Goal: Information Seeking & Learning: Learn about a topic

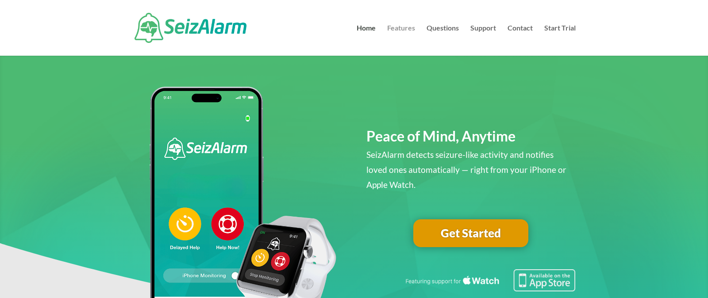
click at [405, 27] on link "Features" at bounding box center [401, 40] width 28 height 31
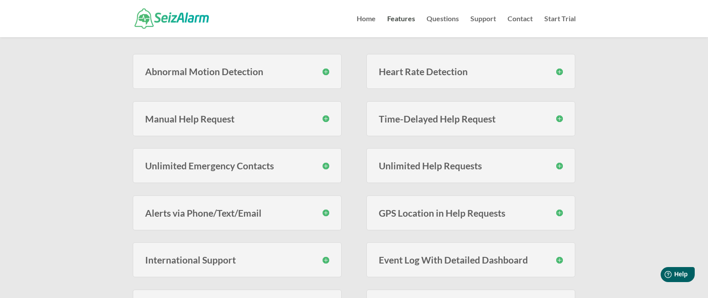
scroll to position [213, 0]
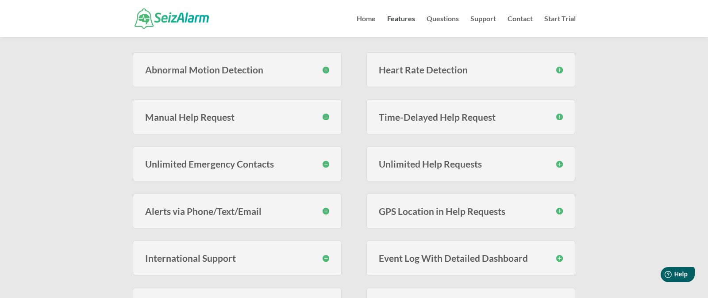
click at [323, 70] on h3 "Abnormal Motion Detection" at bounding box center [237, 69] width 185 height 9
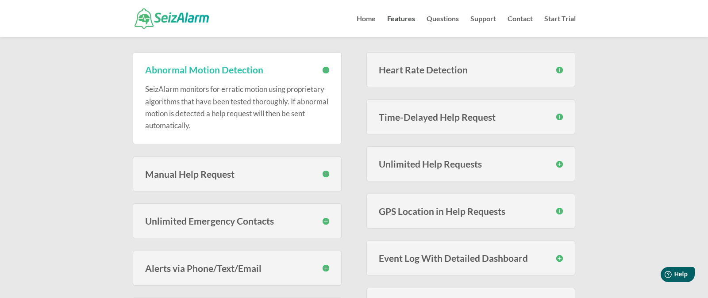
click at [324, 70] on h3 "Abnormal Motion Detection" at bounding box center [237, 69] width 185 height 9
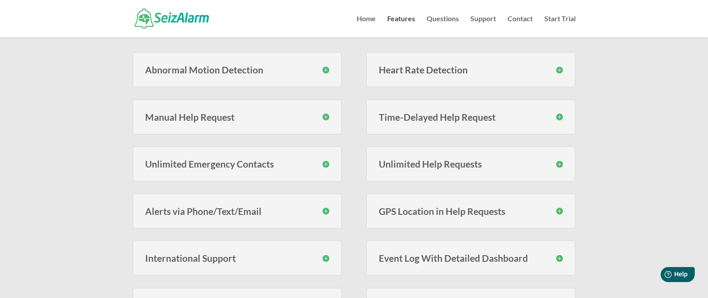
click at [325, 116] on h3 "Manual Help Request" at bounding box center [237, 116] width 185 height 9
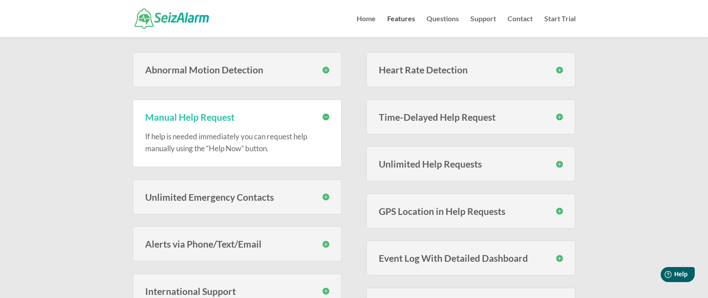
click at [325, 116] on h3 "Manual Help Request" at bounding box center [237, 116] width 185 height 9
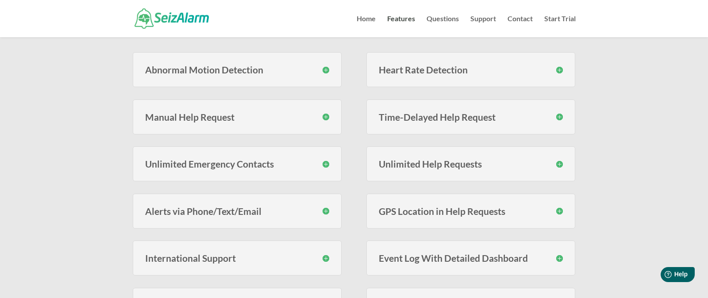
click at [324, 165] on h3 "Unlimited Emergency Contacts" at bounding box center [237, 163] width 185 height 9
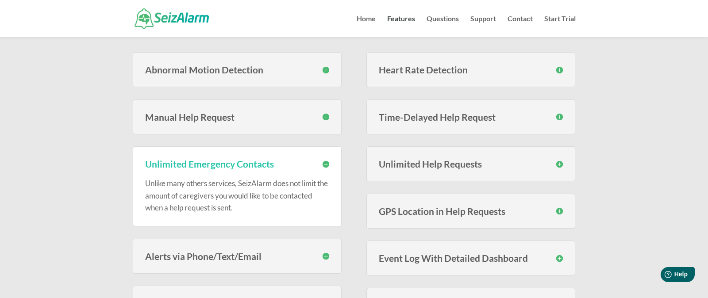
click at [324, 163] on h3 "Unlimited Emergency Contacts" at bounding box center [237, 163] width 185 height 9
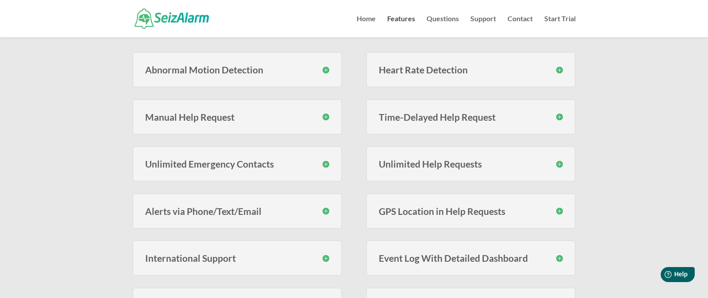
click at [326, 210] on h3 "Alerts via Phone/Text/Email" at bounding box center [237, 211] width 185 height 9
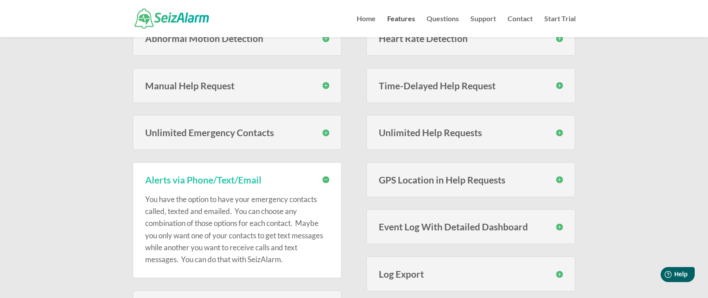
scroll to position [242, 0]
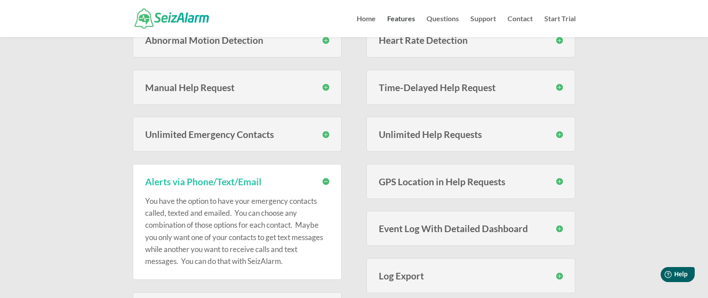
click at [327, 182] on h3 "Alerts via Phone/Text/Email" at bounding box center [237, 181] width 185 height 9
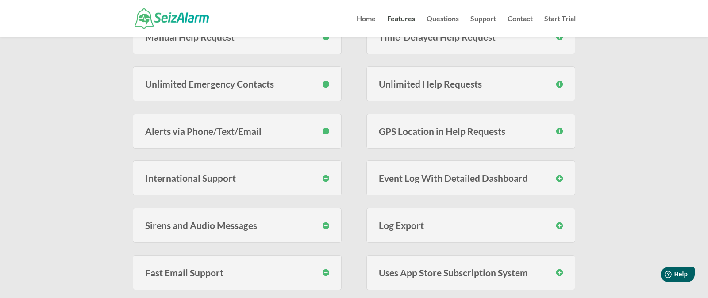
scroll to position [294, 0]
click at [324, 227] on h3 "Sirens and Audio Messages" at bounding box center [237, 224] width 185 height 9
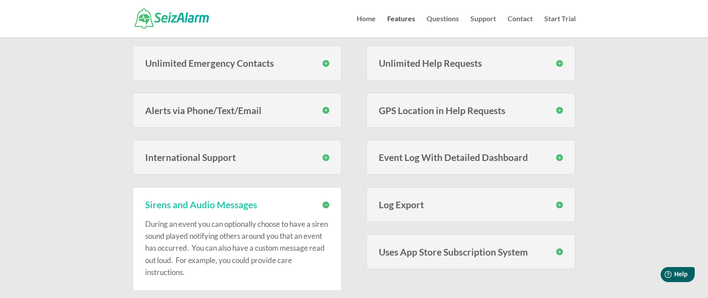
scroll to position [312, 0]
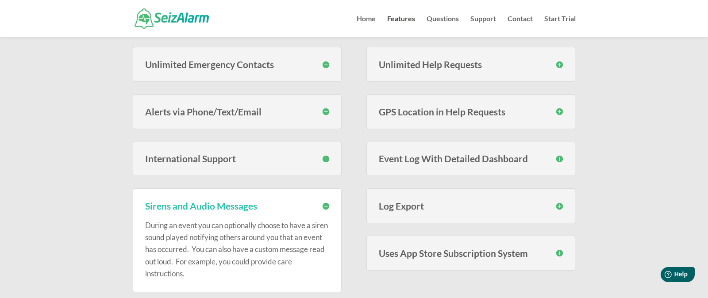
click at [323, 206] on h3 "Sirens and Audio Messages" at bounding box center [237, 205] width 185 height 9
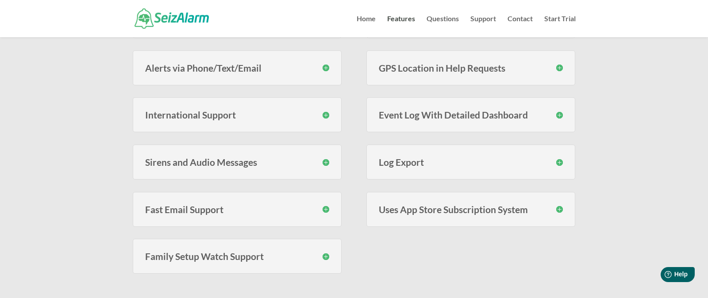
scroll to position [355, 0]
click at [324, 212] on h3 "Fast Email Support" at bounding box center [237, 210] width 185 height 9
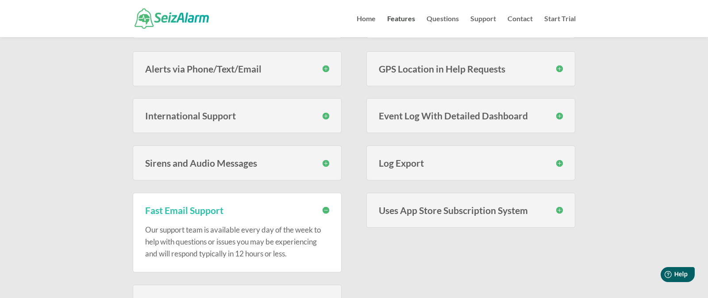
click at [324, 212] on h3 "Fast Email Support" at bounding box center [237, 210] width 185 height 9
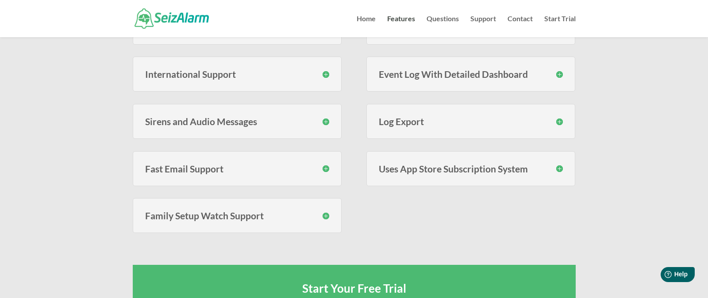
scroll to position [399, 0]
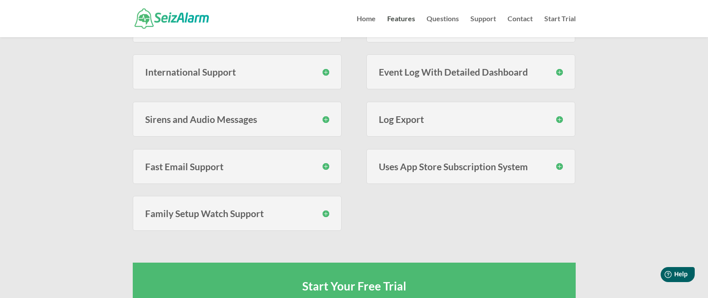
click at [324, 212] on h3 "Family Setup Watch Support" at bounding box center [237, 213] width 185 height 9
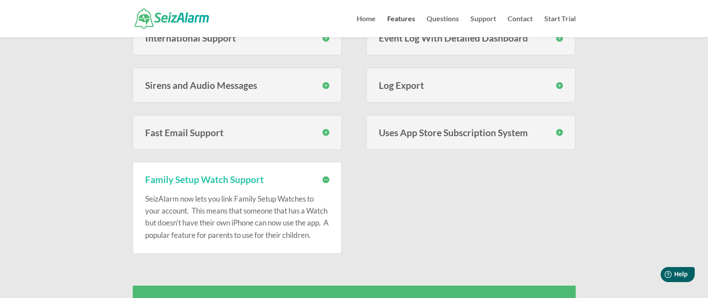
scroll to position [423, 0]
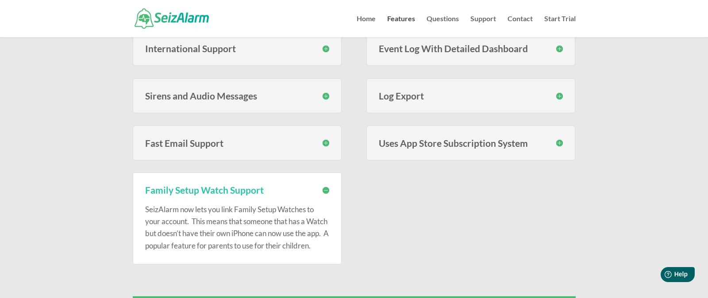
click at [327, 192] on h3 "Family Setup Watch Support" at bounding box center [237, 189] width 185 height 9
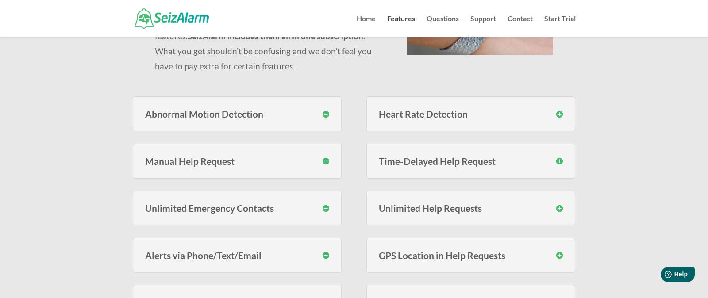
scroll to position [167, 0]
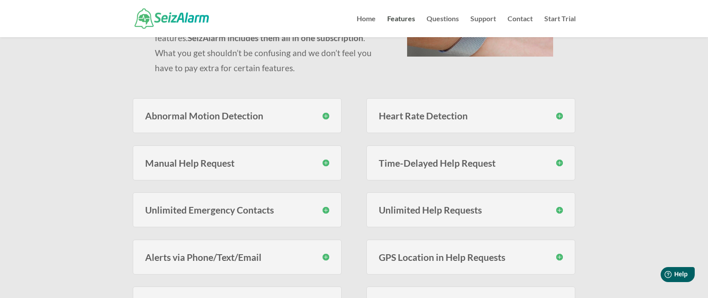
click at [559, 115] on h3 "Heart Rate Detection" at bounding box center [471, 115] width 185 height 9
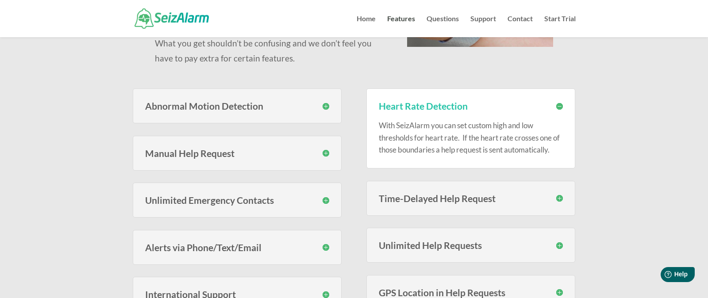
scroll to position [177, 0]
click at [558, 104] on h3 "Heart Rate Detection" at bounding box center [471, 104] width 185 height 9
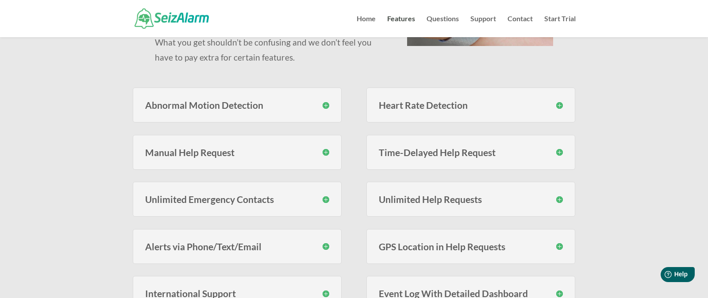
click at [558, 151] on h3 "Time-Delayed Help Request" at bounding box center [471, 152] width 185 height 9
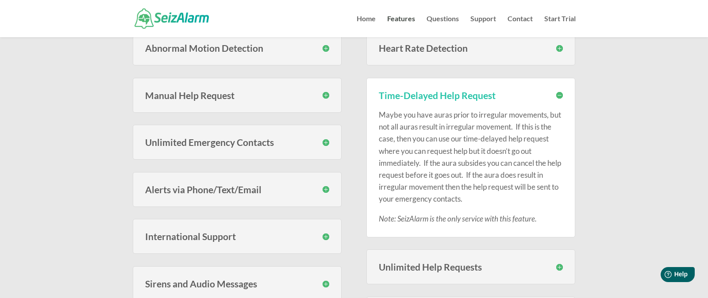
scroll to position [232, 0]
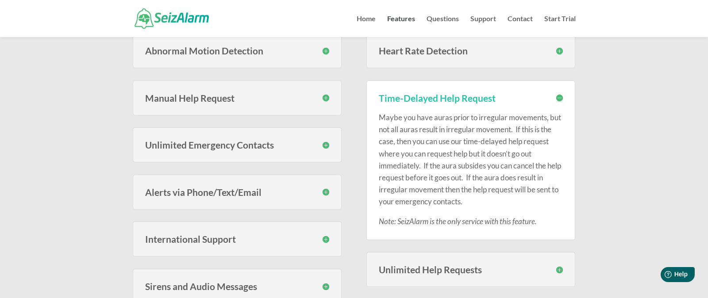
click at [557, 96] on h3 "Time-Delayed Help Request" at bounding box center [471, 97] width 185 height 9
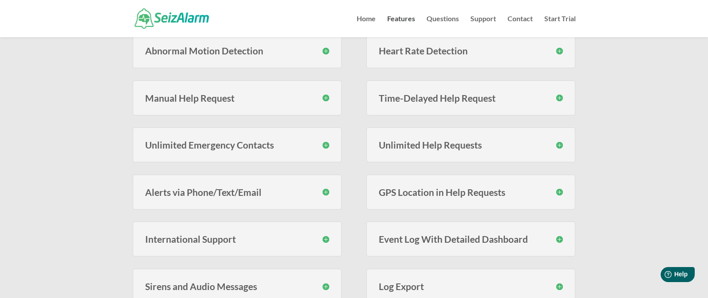
click at [557, 145] on h3 "Unlimited Help Requests" at bounding box center [471, 144] width 185 height 9
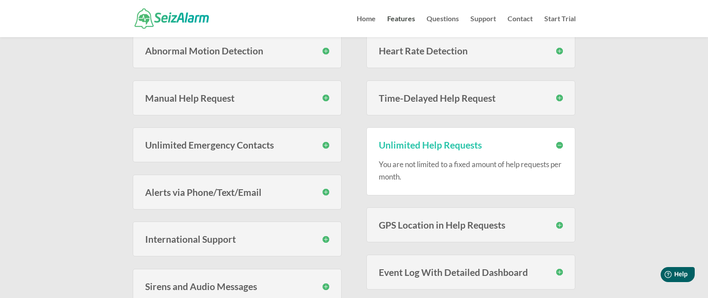
click at [557, 144] on h3 "Unlimited Help Requests" at bounding box center [471, 144] width 185 height 9
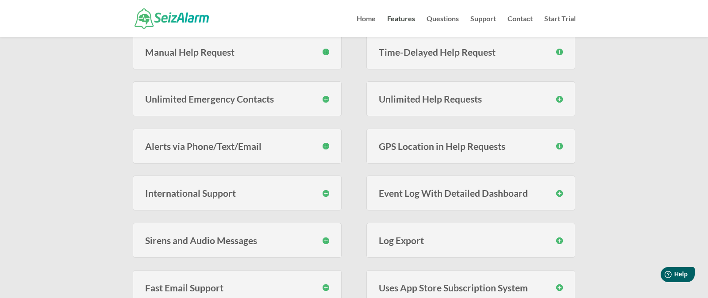
scroll to position [277, 0]
click at [557, 144] on h3 "GPS Location in Help Requests" at bounding box center [471, 147] width 185 height 9
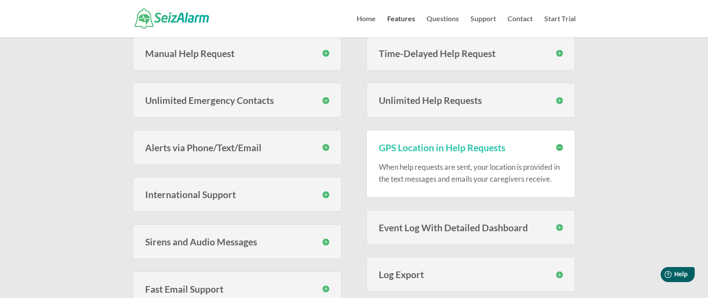
click at [558, 147] on h3 "GPS Location in Help Requests" at bounding box center [471, 147] width 185 height 9
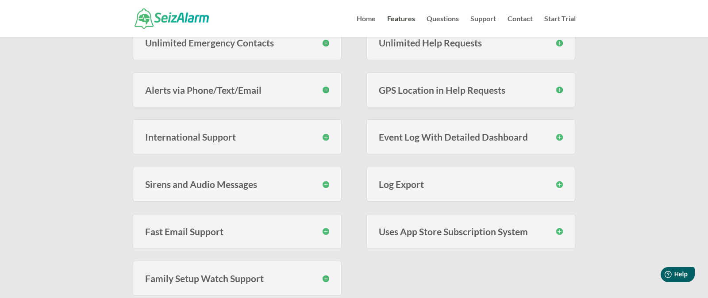
scroll to position [332, 0]
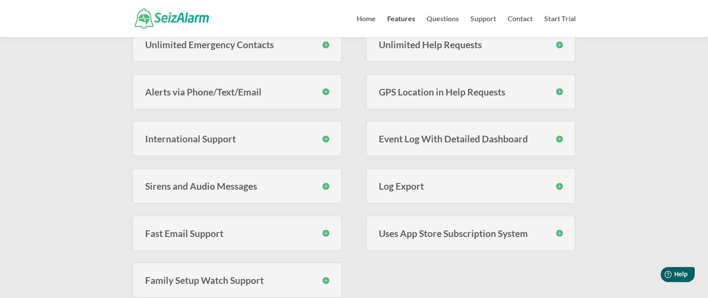
click at [558, 139] on h3 "Event Log With Detailed Dashboard" at bounding box center [471, 138] width 185 height 9
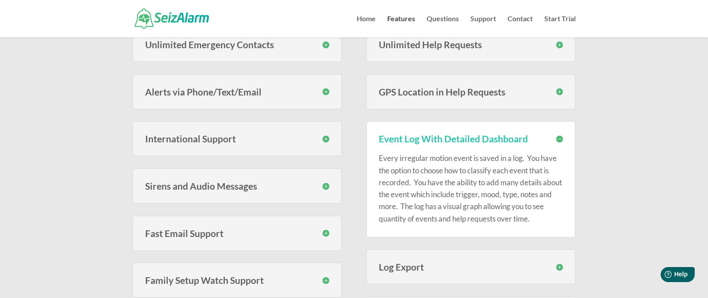
click at [558, 139] on h3 "Event Log With Detailed Dashboard" at bounding box center [471, 138] width 185 height 9
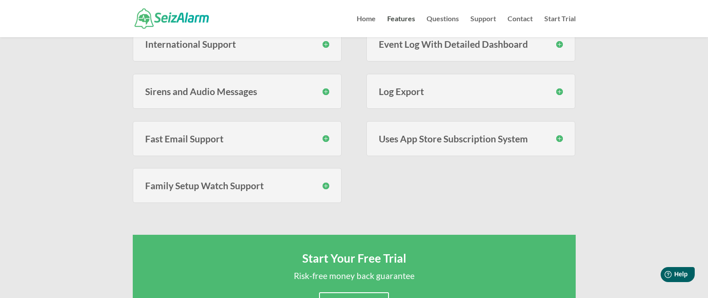
scroll to position [424, 0]
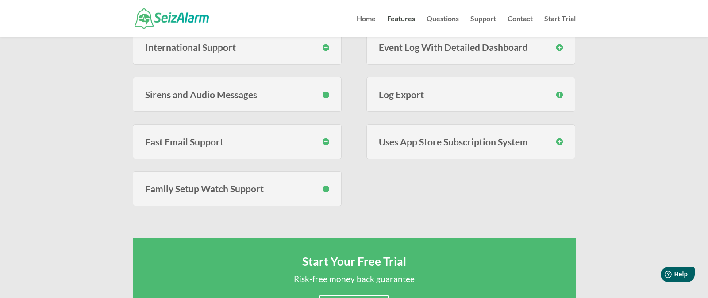
click at [558, 139] on h3 "Uses App Store Subscription System" at bounding box center [471, 141] width 185 height 9
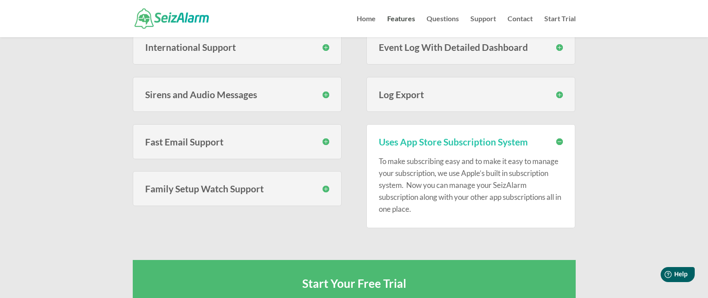
click at [558, 139] on h3 "Uses App Store Subscription System" at bounding box center [471, 141] width 185 height 9
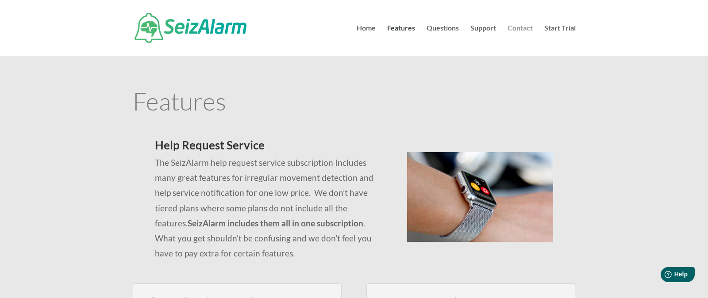
scroll to position [0, 0]
click at [445, 29] on link "Questions" at bounding box center [443, 40] width 32 height 31
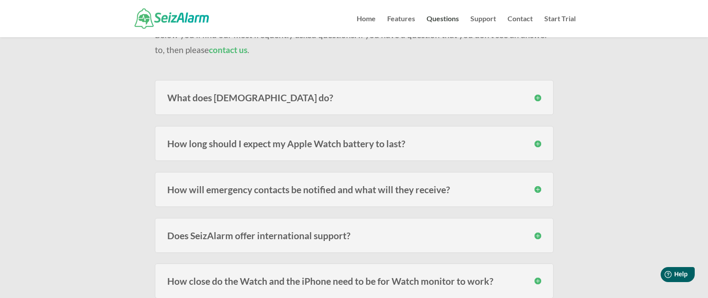
scroll to position [106, 0]
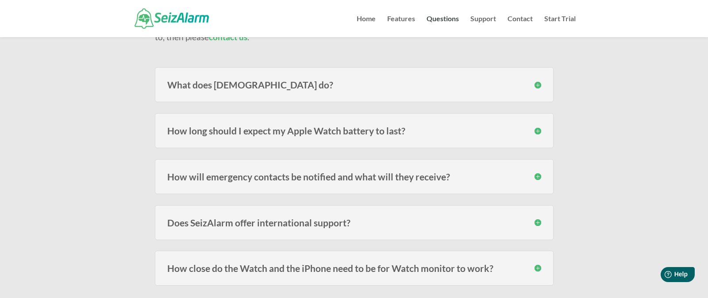
click at [533, 82] on h3 "What does [DEMOGRAPHIC_DATA] do?" at bounding box center [354, 84] width 374 height 9
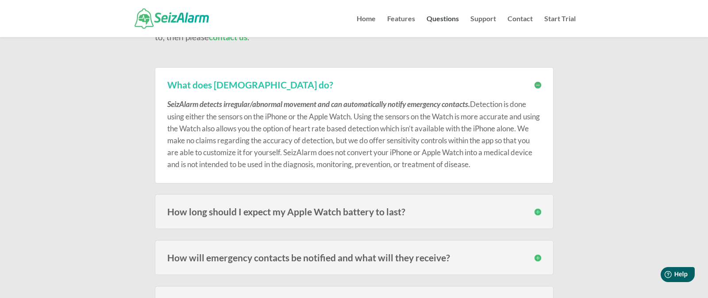
click at [538, 85] on h3 "What does [DEMOGRAPHIC_DATA] do?" at bounding box center [354, 84] width 374 height 9
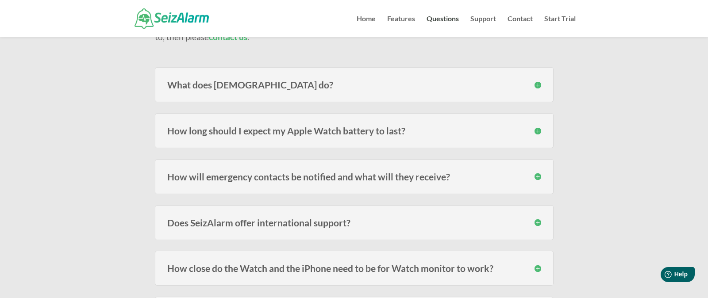
click at [537, 130] on h3 "How long should I expect my Apple Watch battery to last?" at bounding box center [354, 130] width 374 height 9
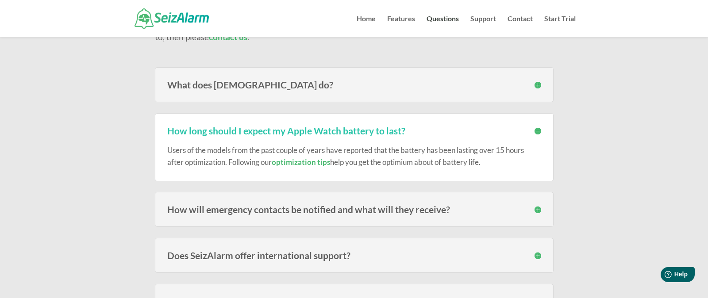
click at [536, 131] on h3 "How long should I expect my Apple Watch battery to last?" at bounding box center [354, 130] width 374 height 9
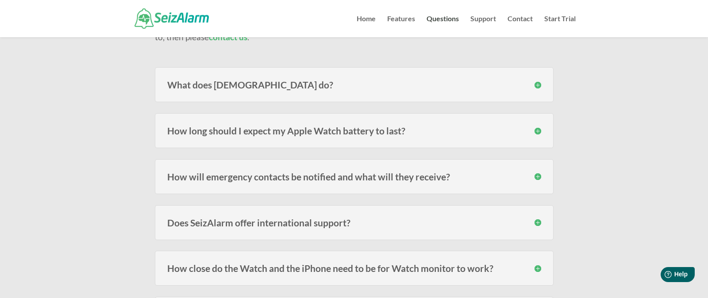
click at [536, 131] on h3 "How long should I expect my Apple Watch battery to last?" at bounding box center [354, 130] width 374 height 9
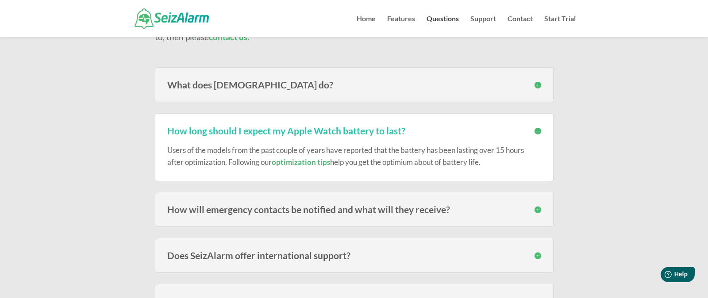
click at [536, 131] on h3 "How long should I expect my Apple Watch battery to last?" at bounding box center [354, 130] width 374 height 9
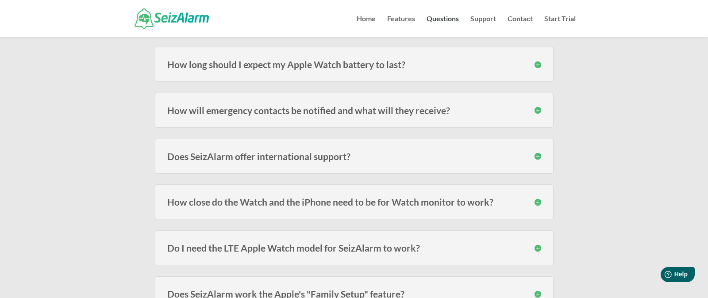
scroll to position [175, 0]
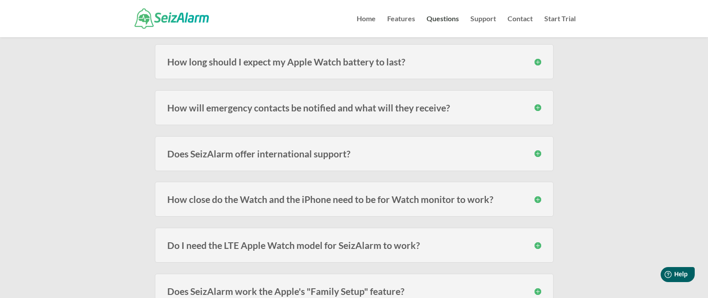
click at [538, 110] on h3 "How will emergency contacts be notified and what will they receive?" at bounding box center [354, 107] width 374 height 9
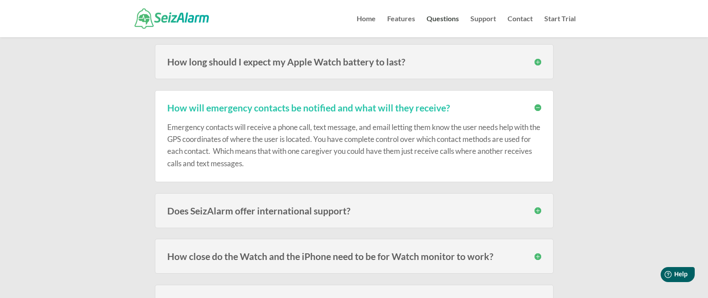
click at [536, 106] on h3 "How will emergency contacts be notified and what will they receive?" at bounding box center [354, 107] width 374 height 9
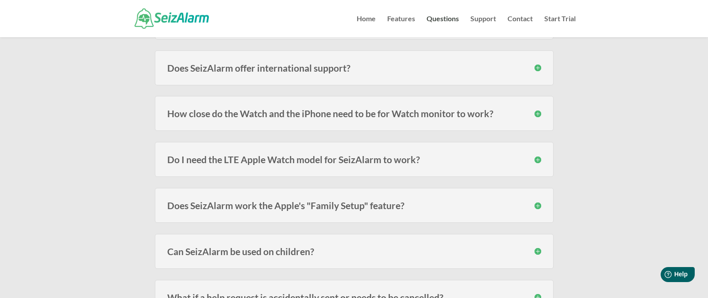
scroll to position [260, 0]
click at [537, 114] on h3 "How close do the Watch and the iPhone need to be for Watch monitor to work?" at bounding box center [354, 114] width 374 height 9
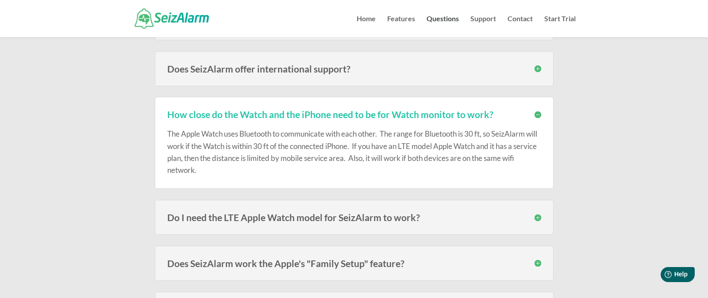
click at [535, 114] on h3 "How close do the Watch and the iPhone need to be for Watch monitor to work?" at bounding box center [354, 114] width 374 height 9
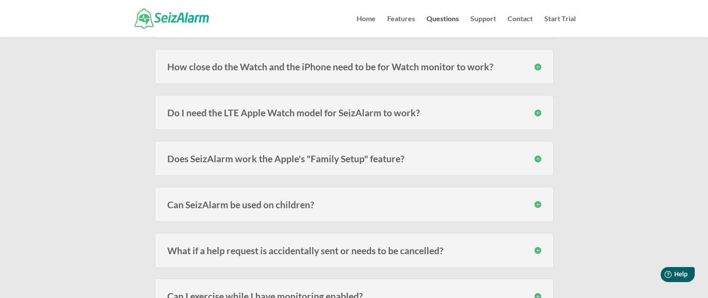
scroll to position [312, 0]
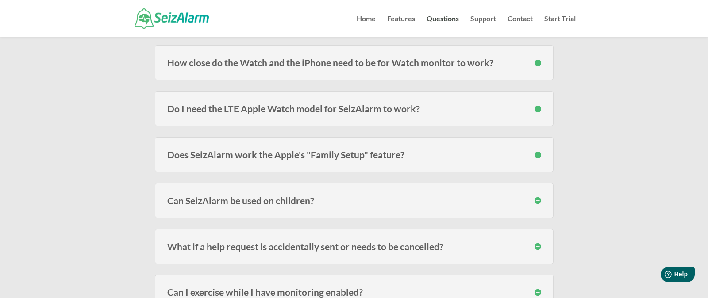
click at [536, 112] on h3 "Do I need the LTE Apple Watch model for SeizAlarm to work?" at bounding box center [354, 108] width 374 height 9
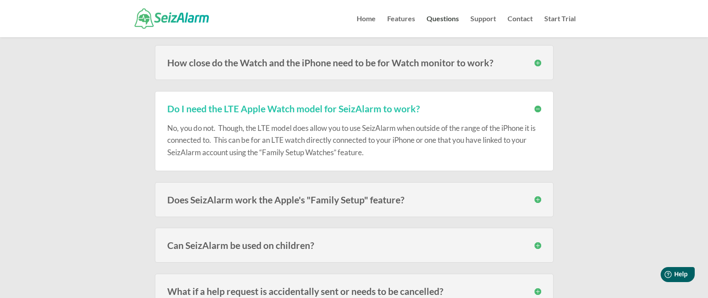
click at [535, 110] on h3 "Do I need the LTE Apple Watch model for SeizAlarm to work?" at bounding box center [354, 108] width 374 height 9
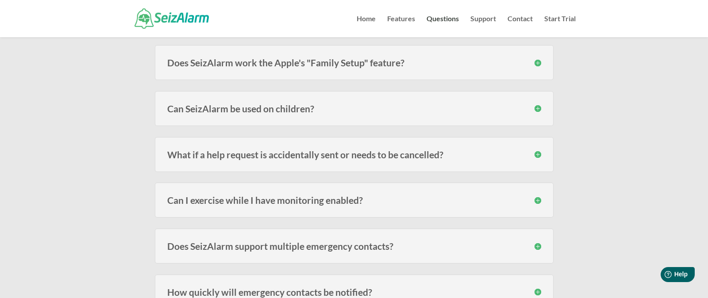
scroll to position [407, 0]
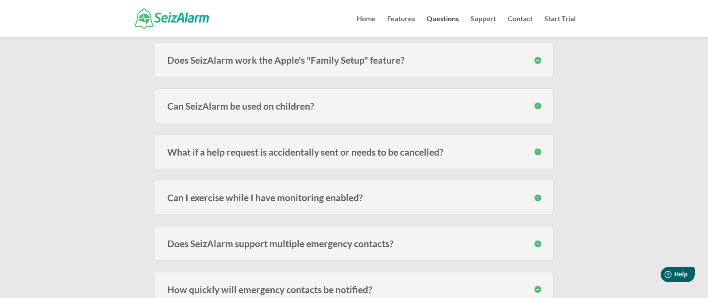
click at [535, 107] on h3 "Can SeizAlarm be used on children?" at bounding box center [354, 105] width 374 height 9
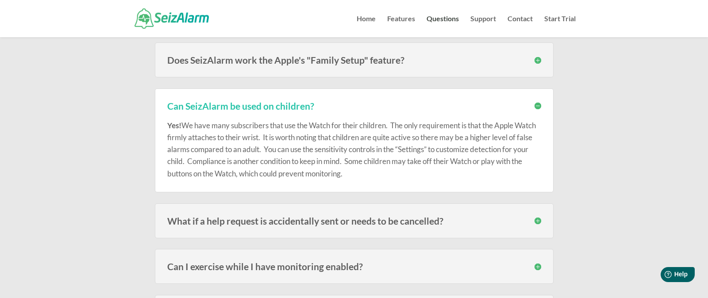
click at [535, 107] on h3 "Can SeizAlarm be used on children?" at bounding box center [354, 105] width 374 height 9
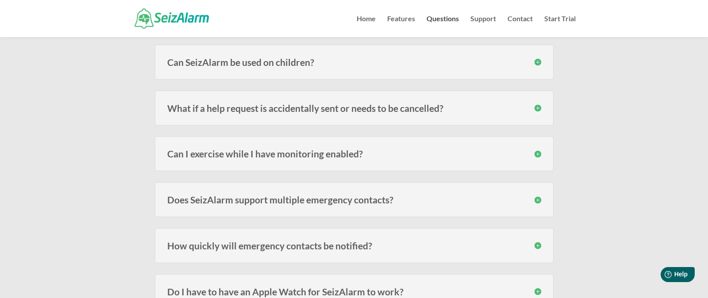
scroll to position [451, 0]
click at [535, 107] on h3 "What if a help request is accidentally sent or needs to be cancelled?" at bounding box center [354, 107] width 374 height 9
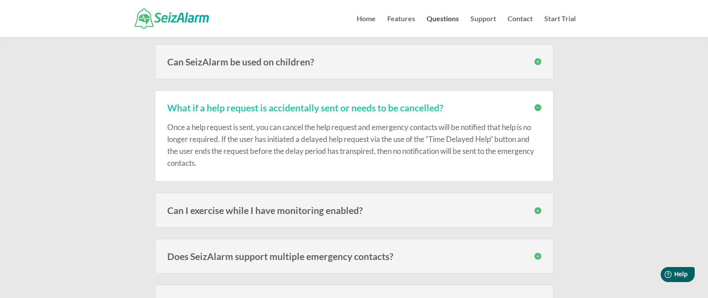
click at [535, 108] on h3 "What if a help request is accidentally sent or needs to be cancelled?" at bounding box center [354, 107] width 374 height 9
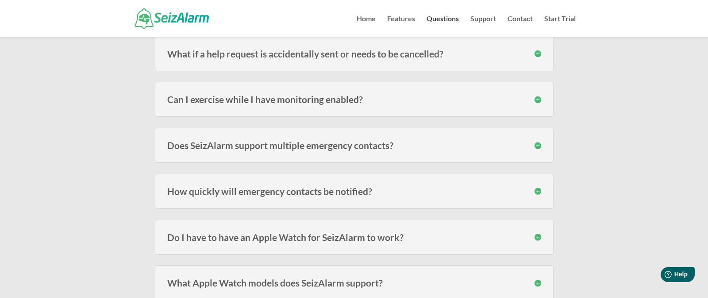
scroll to position [507, 0]
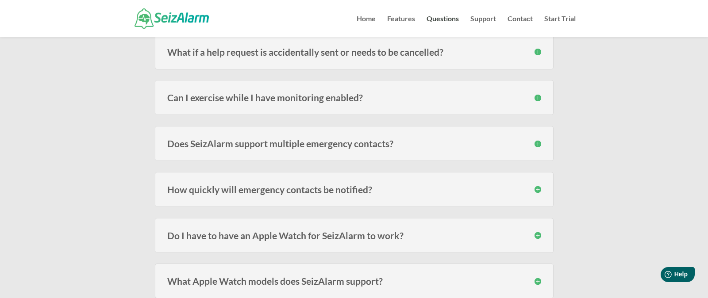
click at [536, 99] on h3 "Can I exercise while I have monitoring enabled?" at bounding box center [354, 97] width 374 height 9
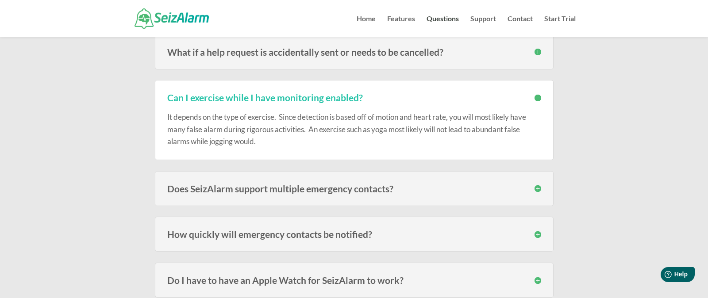
click at [536, 98] on h3 "Can I exercise while I have monitoring enabled?" at bounding box center [354, 97] width 374 height 9
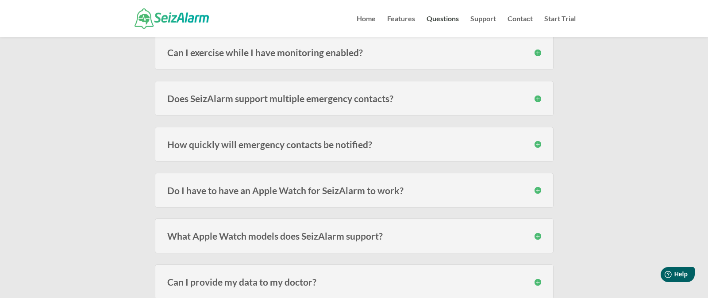
scroll to position [548, 0]
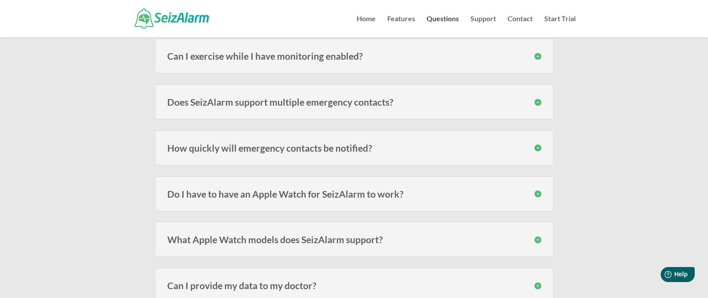
click at [537, 102] on h3 "Does SeizAlarm support multiple emergency contacts?" at bounding box center [354, 101] width 374 height 9
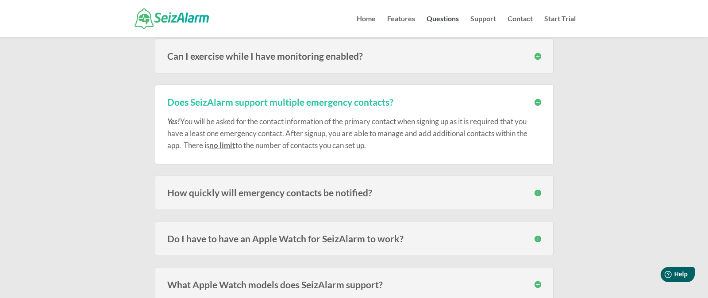
click at [536, 103] on h3 "Does SeizAlarm support multiple emergency contacts?" at bounding box center [354, 101] width 374 height 9
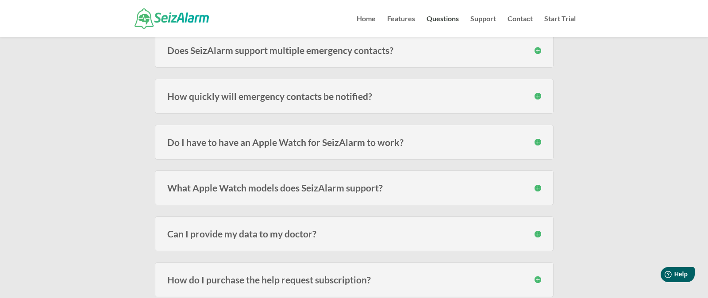
scroll to position [600, 0]
click at [537, 97] on h3 "How quickly will emergency contacts be notified?" at bounding box center [354, 96] width 374 height 9
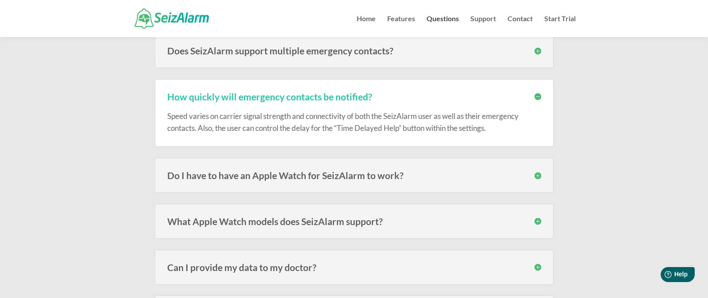
click at [537, 97] on h3 "How quickly will emergency contacts be notified?" at bounding box center [354, 96] width 374 height 9
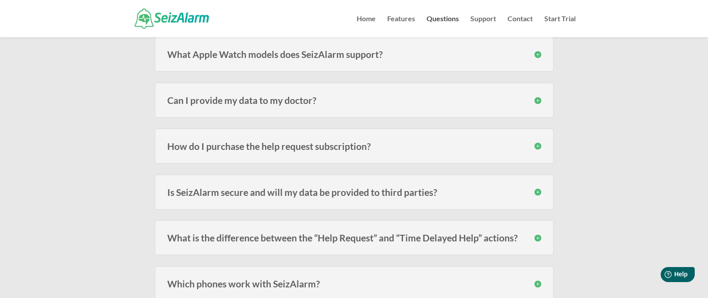
scroll to position [737, 0]
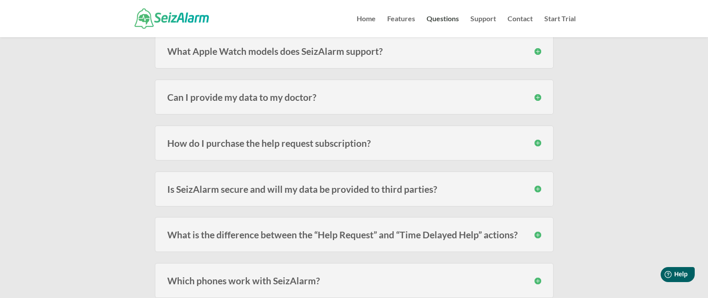
click at [535, 97] on h3 "Can I provide my data to my doctor?" at bounding box center [354, 96] width 374 height 9
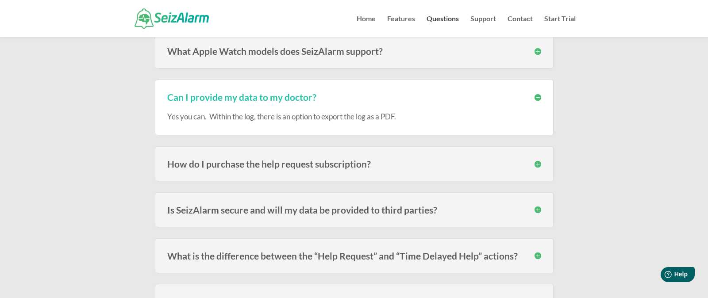
click at [536, 97] on h3 "Can I provide my data to my doctor?" at bounding box center [354, 96] width 374 height 9
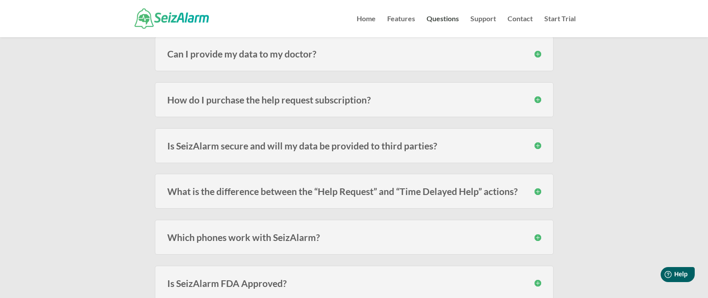
scroll to position [778, 0]
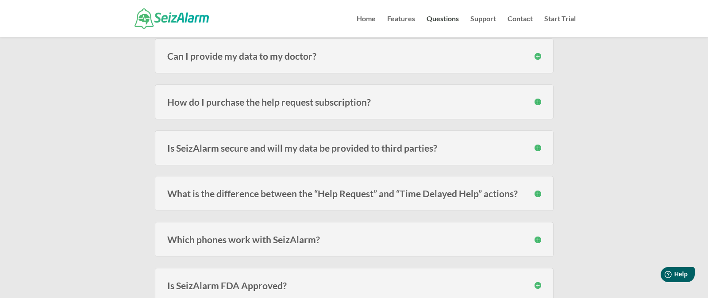
click at [536, 102] on h3 "How do I purchase the help request subscription?" at bounding box center [354, 101] width 374 height 9
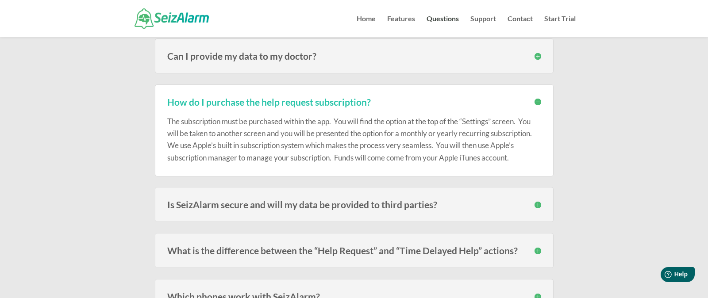
click at [536, 102] on h3 "How do I purchase the help request subscription?" at bounding box center [354, 101] width 374 height 9
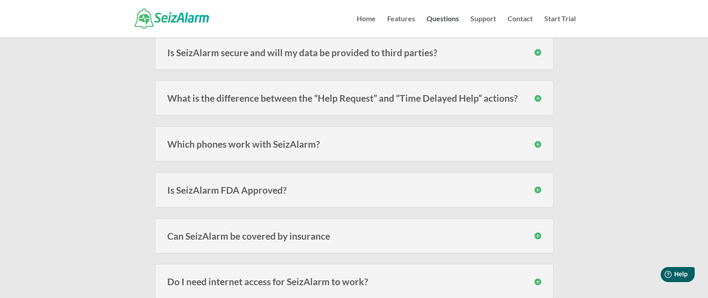
scroll to position [876, 0]
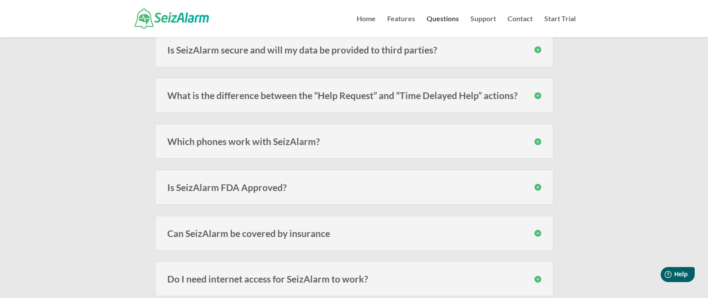
click at [537, 94] on h3 "What is the difference between the “Help Request” and “Time Delayed Help” actio…" at bounding box center [354, 95] width 374 height 9
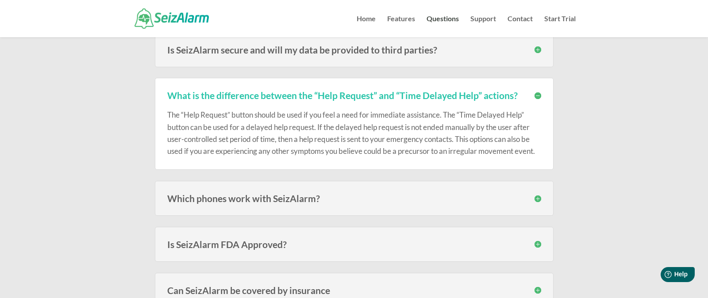
click at [537, 94] on h3 "What is the difference between the “Help Request” and “Time Delayed Help” actio…" at bounding box center [354, 95] width 374 height 9
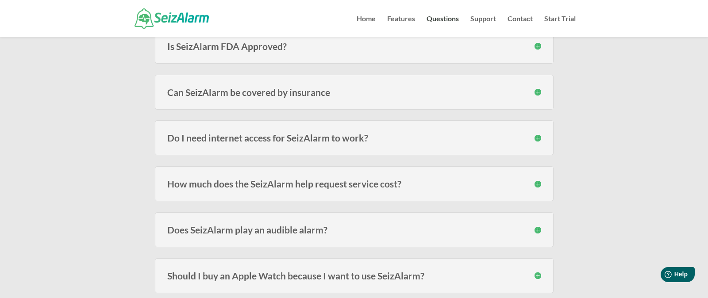
scroll to position [1016, 0]
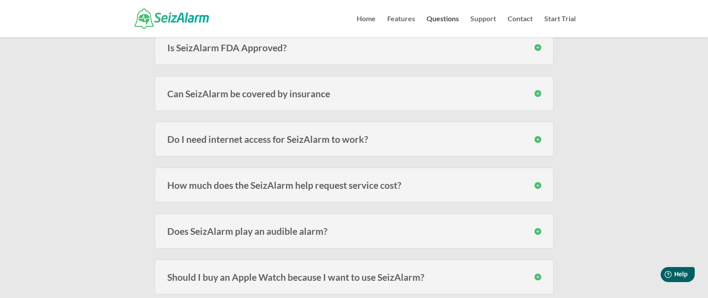
click at [537, 94] on h3 "Can SeizAlarm be covered by insurance" at bounding box center [354, 93] width 374 height 9
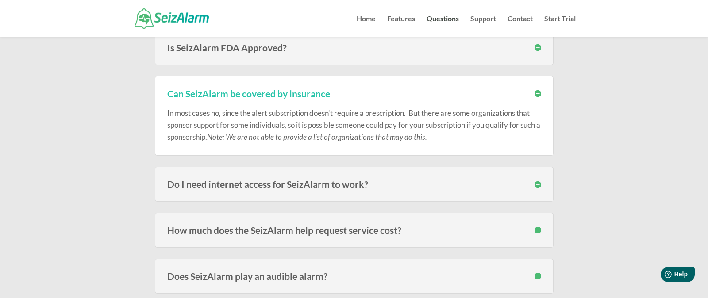
click at [537, 94] on h3 "Can SeizAlarm be covered by insurance" at bounding box center [354, 93] width 374 height 9
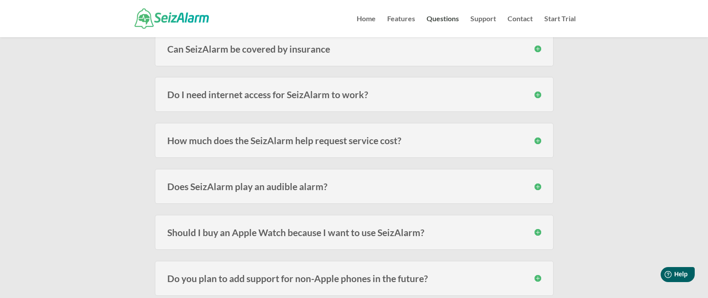
scroll to position [1062, 0]
click at [536, 96] on h3 "Do I need internet access for SeizAlarm to work?" at bounding box center [354, 92] width 374 height 9
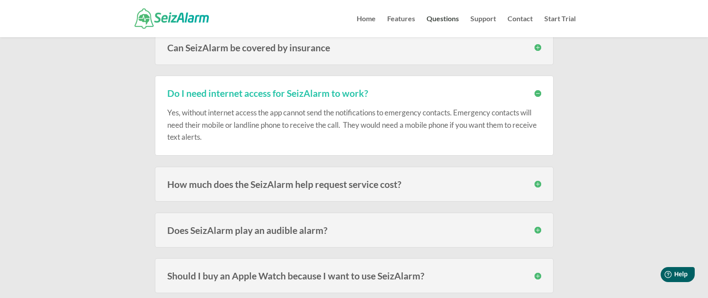
click at [536, 96] on h3 "Do I need internet access for SeizAlarm to work?" at bounding box center [354, 92] width 374 height 9
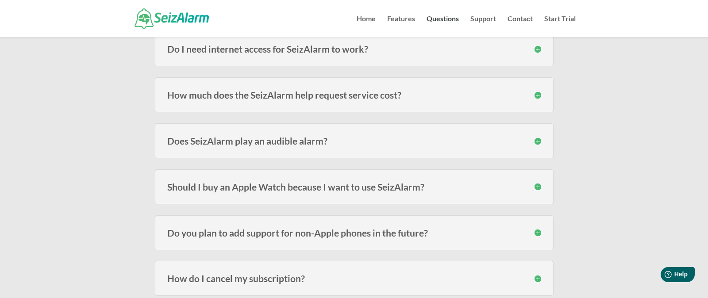
scroll to position [1106, 0]
click at [536, 96] on h3 "How much does the SeizAlarm help request service cost?" at bounding box center [354, 95] width 374 height 9
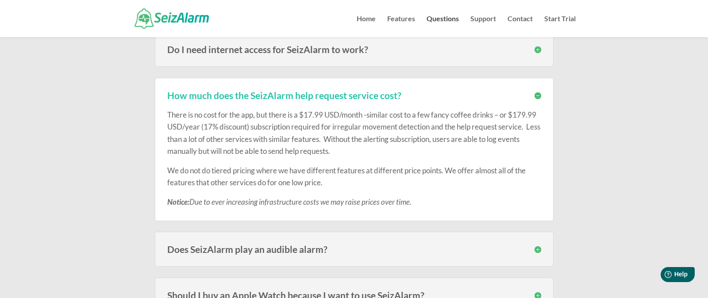
click at [536, 96] on h3 "How much does the SeizAlarm help request service cost?" at bounding box center [354, 95] width 374 height 9
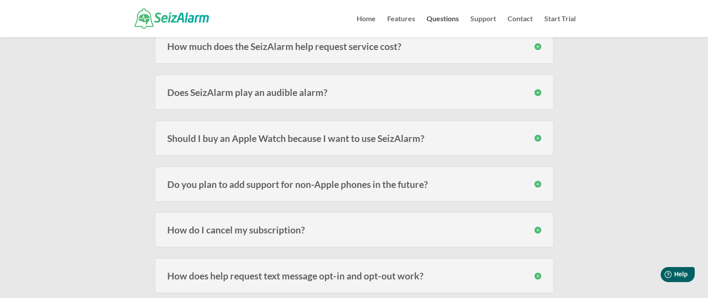
scroll to position [1154, 0]
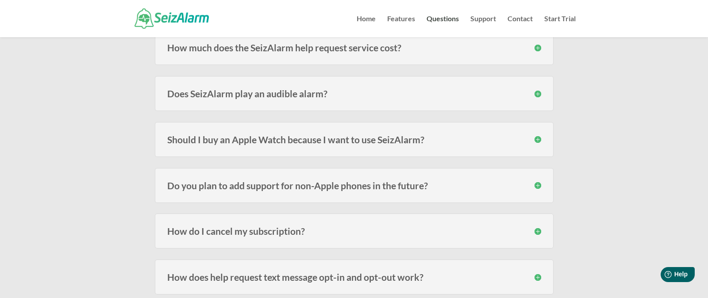
click at [536, 96] on h3 "Does SeizAlarm play an audible alarm?" at bounding box center [354, 93] width 374 height 9
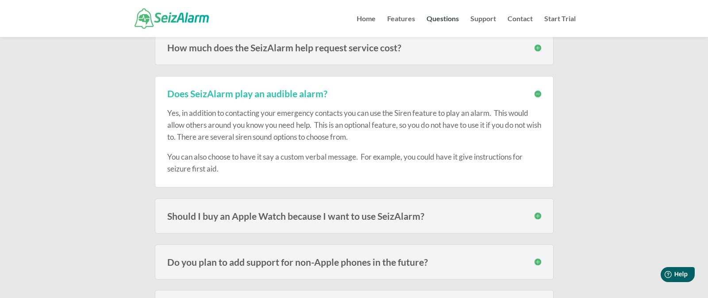
click at [535, 95] on h3 "Does SeizAlarm play an audible alarm?" at bounding box center [354, 93] width 374 height 9
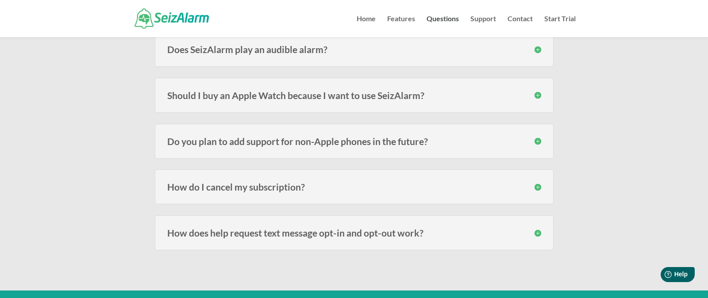
scroll to position [1197, 0]
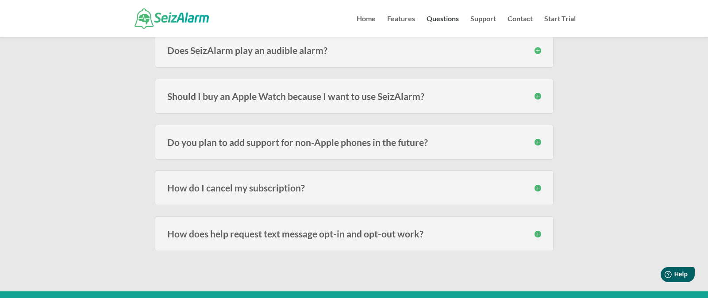
click at [536, 95] on h3 "Should I buy an Apple Watch because I want to use SeizAlarm?" at bounding box center [354, 96] width 374 height 9
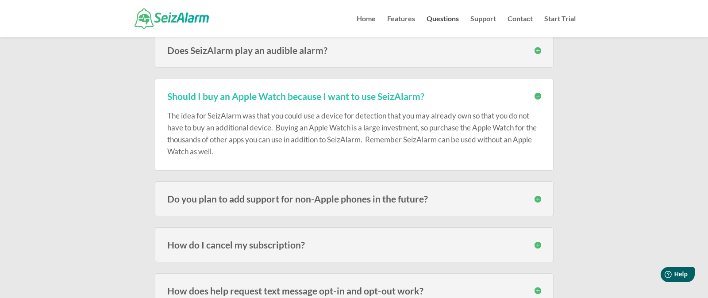
click at [535, 95] on h3 "Should I buy an Apple Watch because I want to use SeizAlarm?" at bounding box center [354, 96] width 374 height 9
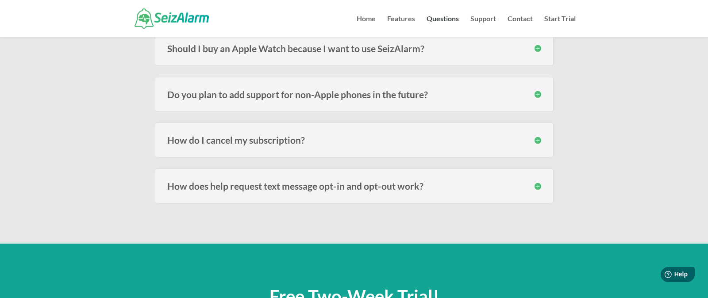
scroll to position [1243, 0]
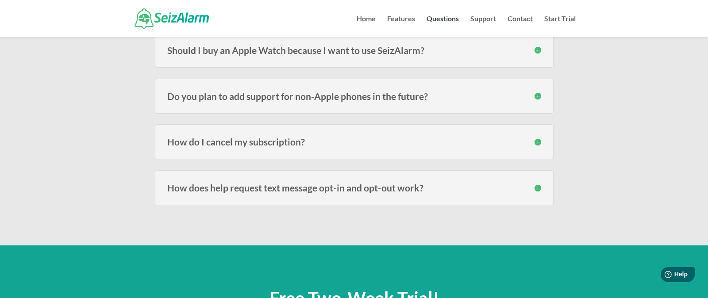
click at [536, 96] on h3 "Do you plan to add support for non-Apple phones in the future?" at bounding box center [354, 96] width 374 height 9
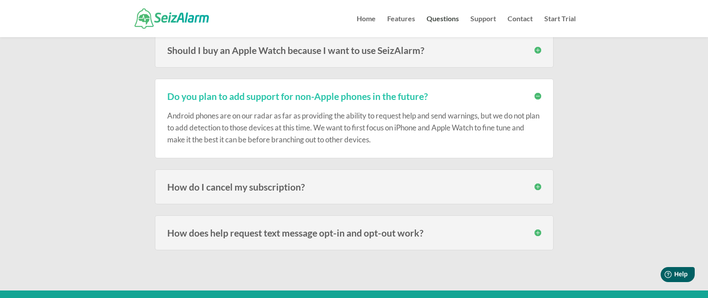
click at [535, 96] on h3 "Do you plan to add support for non-Apple phones in the future?" at bounding box center [354, 96] width 374 height 9
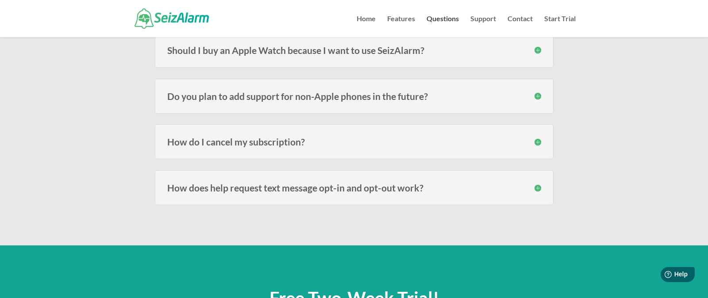
click at [536, 141] on h3 "How do I cancel my subscription?" at bounding box center [354, 141] width 374 height 9
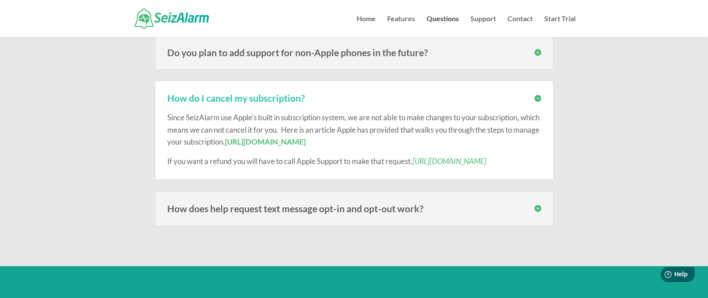
scroll to position [1285, 0]
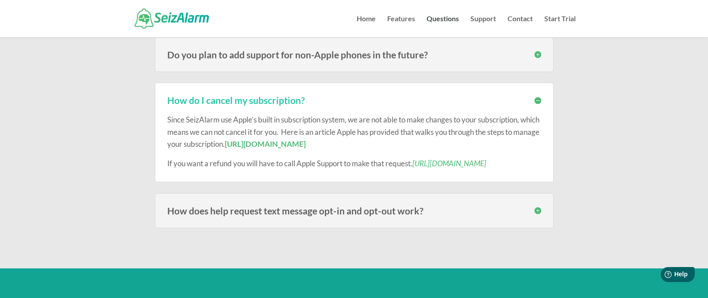
click at [535, 100] on h3 "How do I cancel my subscription?" at bounding box center [354, 100] width 374 height 9
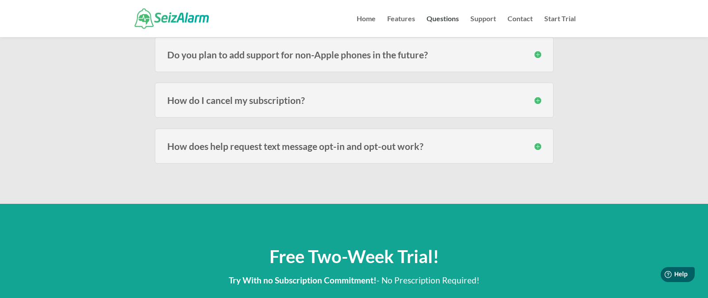
click at [539, 146] on h3 "How does help request text message opt-in and opt-out work?" at bounding box center [354, 146] width 374 height 9
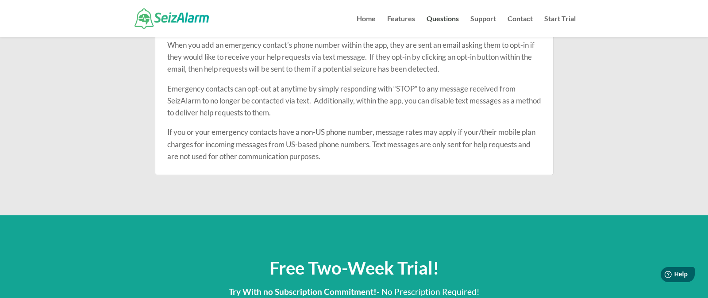
scroll to position [1341, 0]
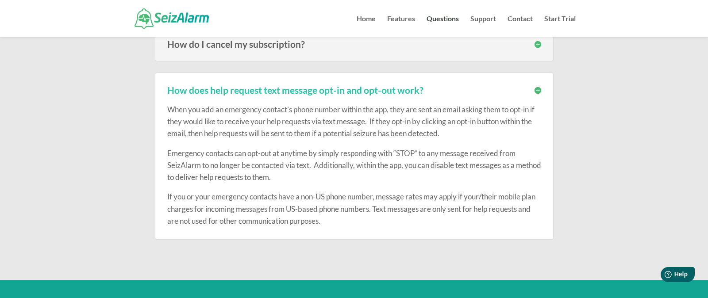
click at [538, 92] on h3 "How does help request text message opt-in and opt-out work?" at bounding box center [354, 89] width 374 height 9
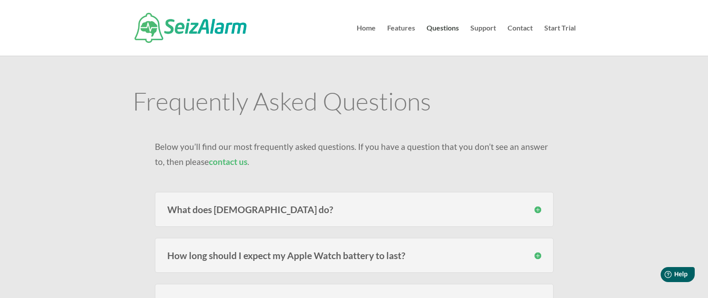
scroll to position [0, 0]
